Goal: Transaction & Acquisition: Purchase product/service

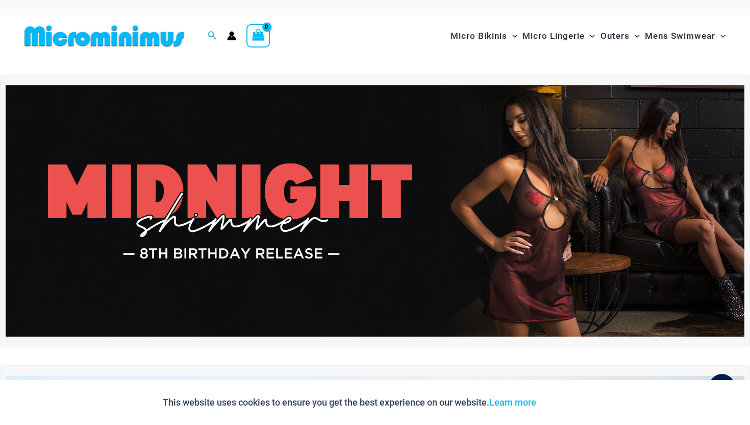
click at [332, 175] on img at bounding box center [375, 210] width 739 height 251
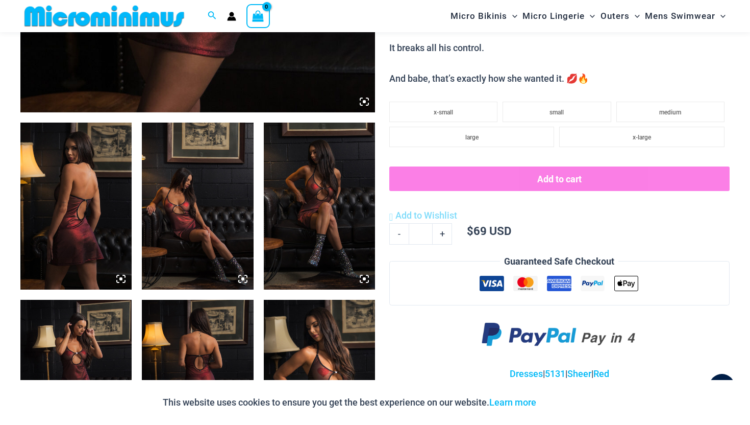
scroll to position [519, 0]
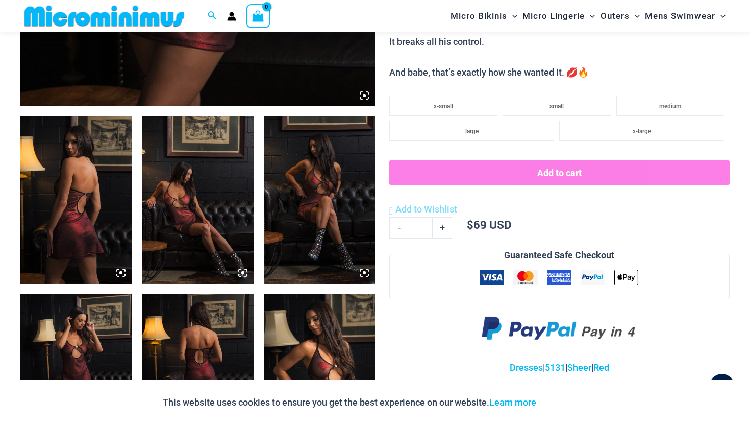
click at [103, 230] on img at bounding box center [75, 199] width 111 height 167
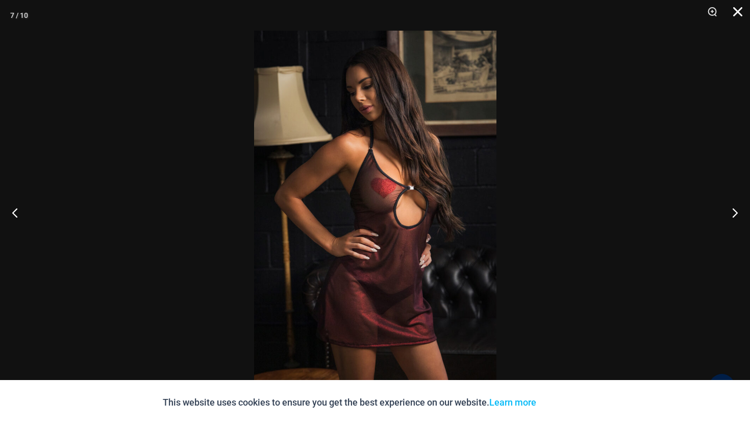
click at [734, 12] on button "Close" at bounding box center [735, 15] width 26 height 31
